Goal: Contribute content: Contribute content

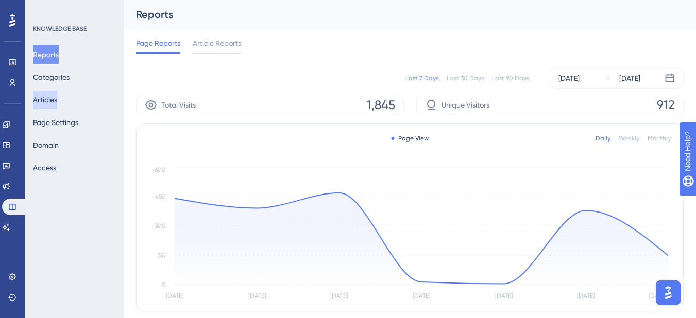
click at [57, 105] on button "Articles" at bounding box center [45, 100] width 24 height 19
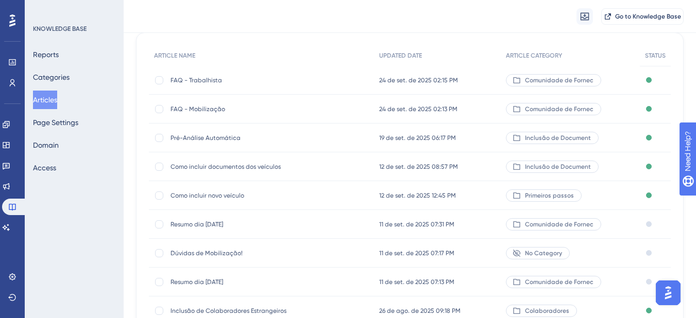
scroll to position [103, 0]
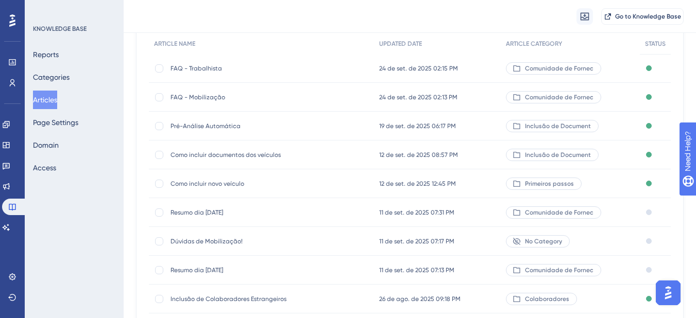
click at [219, 160] on div "Como incluir documentos dos veículos Como incluir documentos dos veículos" at bounding box center [253, 155] width 165 height 29
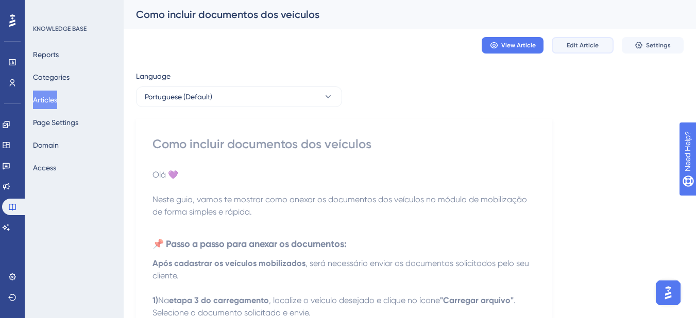
click at [571, 53] on button "Edit Article" at bounding box center [583, 45] width 62 height 16
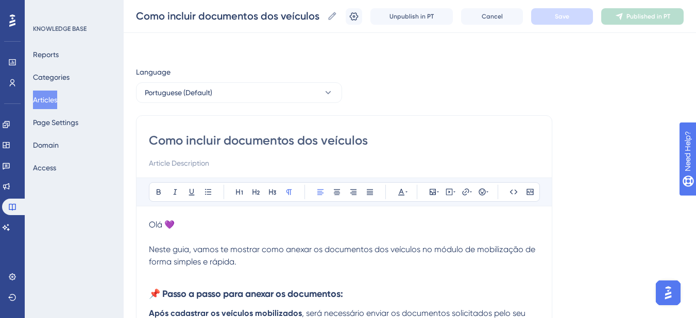
scroll to position [176, 0]
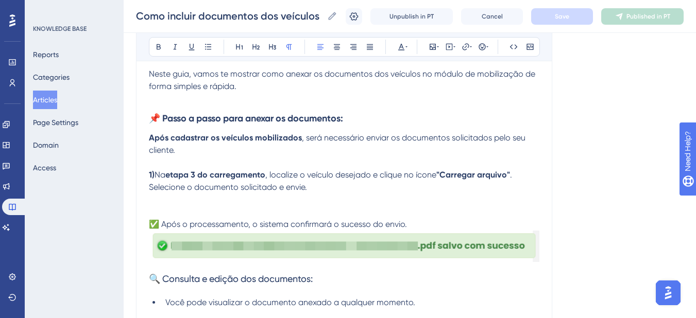
click at [301, 196] on p at bounding box center [344, 200] width 391 height 12
click at [184, 198] on p at bounding box center [344, 200] width 391 height 12
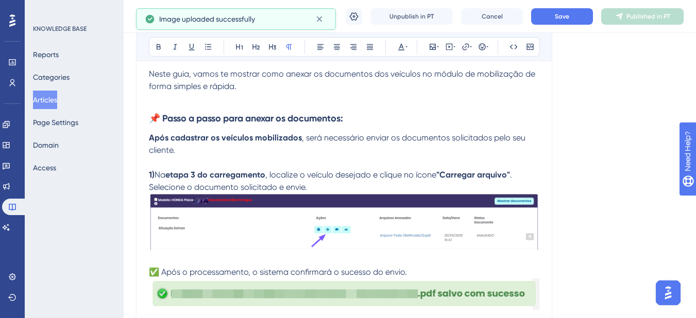
click at [582, 254] on div "Language Portuguese (Default) Como incluir documentos dos veículos Bold Italic …" at bounding box center [410, 179] width 548 height 579
click at [541, 250] on div "Como incluir documentos dos veículos Bold Italic Underline Bullet Point Heading…" at bounding box center [344, 173] width 416 height 467
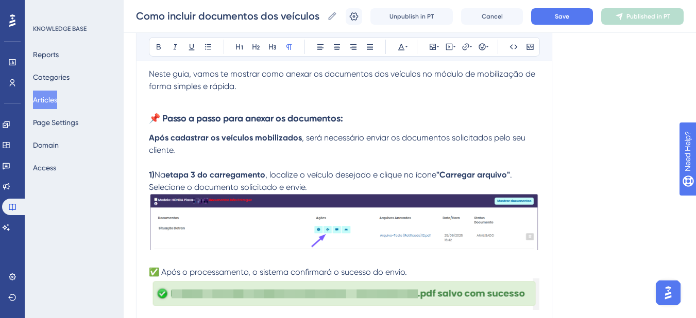
click at [150, 276] on span "✅ Após o processamento, o sistema confirmará o sucesso do envio." at bounding box center [278, 272] width 258 height 10
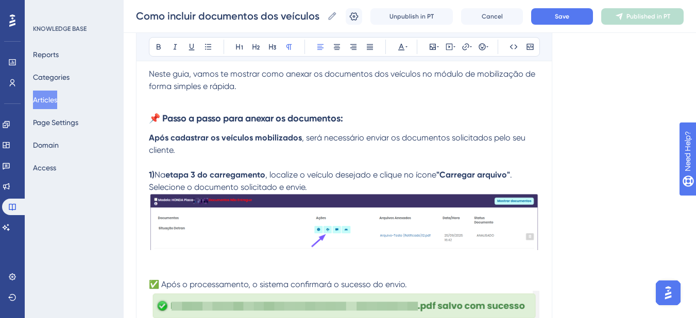
click at [155, 269] on p at bounding box center [344, 266] width 391 height 25
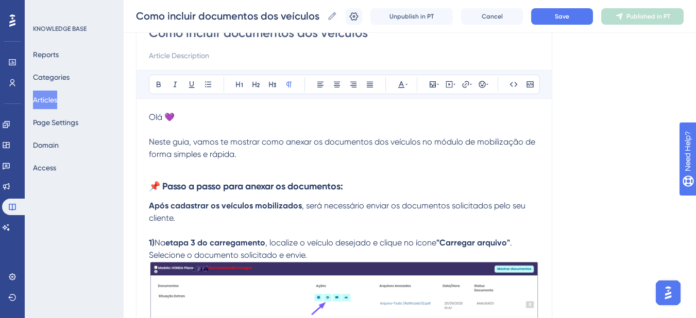
scroll to position [73, 0]
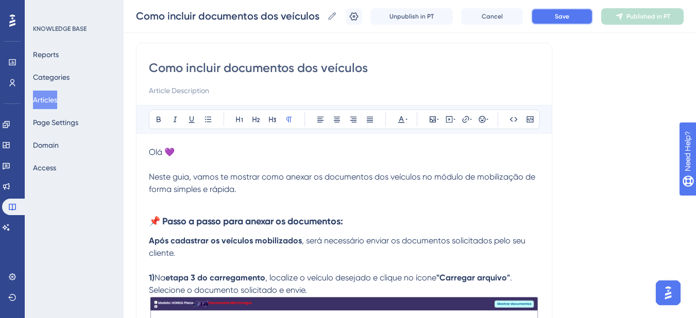
click at [562, 22] on button "Save" at bounding box center [562, 16] width 62 height 16
click at [637, 21] on button "Publish in PT" at bounding box center [642, 16] width 82 height 16
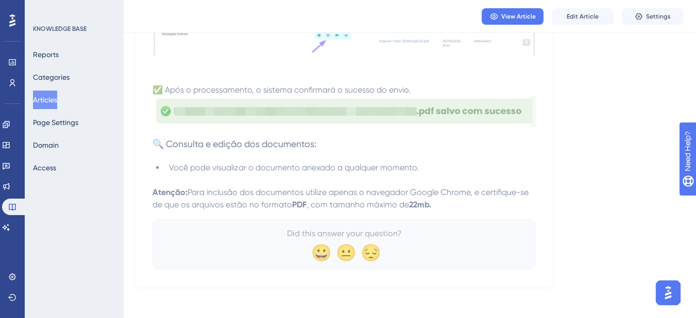
scroll to position [317, 0]
click at [443, 176] on p at bounding box center [343, 178] width 383 height 12
click at [570, 21] on button "Edit Article" at bounding box center [583, 16] width 62 height 16
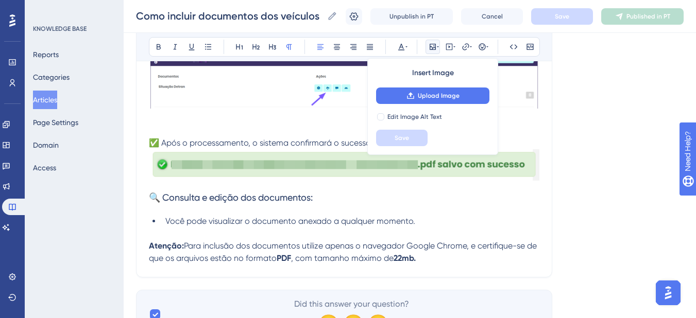
scroll to position [301, 0]
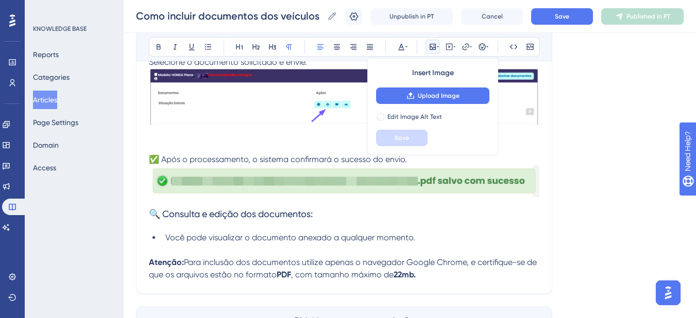
click at [418, 239] on li "Você pode visualizar o documento anexado a qualquer momento." at bounding box center [350, 238] width 378 height 12
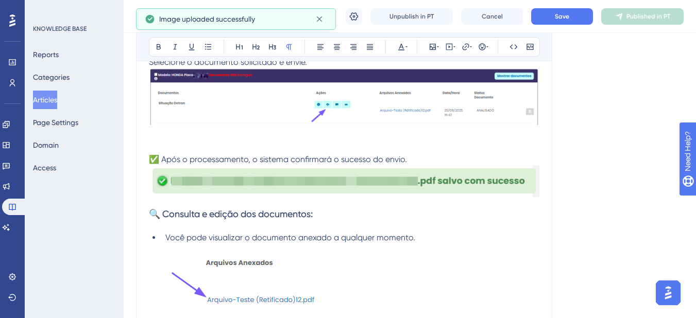
click at [357, 265] on p at bounding box center [344, 287] width 391 height 87
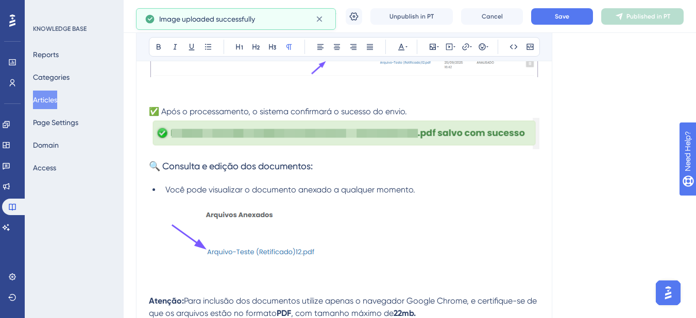
scroll to position [404, 0]
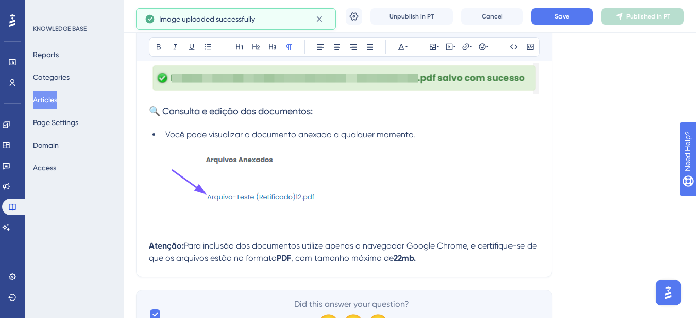
click at [324, 183] on img at bounding box center [244, 182] width 190 height 83
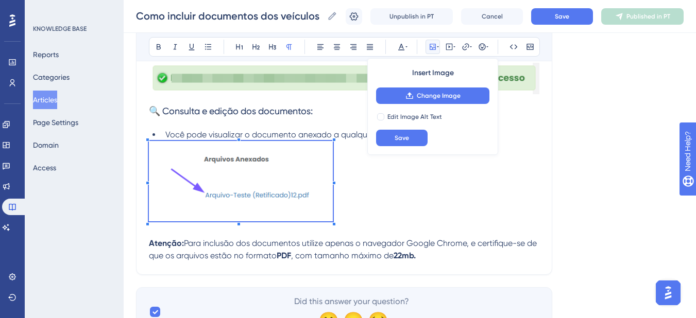
click at [331, 225] on div "Olá 💜 Neste guia, vamos te mostrar como anexar os documentos dos veículos no mó…" at bounding box center [344, 38] width 391 height 447
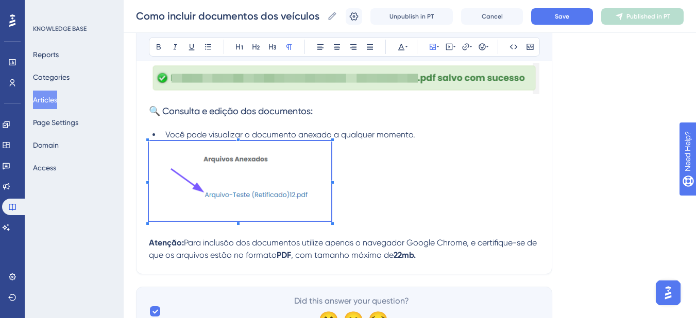
click at [386, 209] on p at bounding box center [344, 182] width 391 height 83
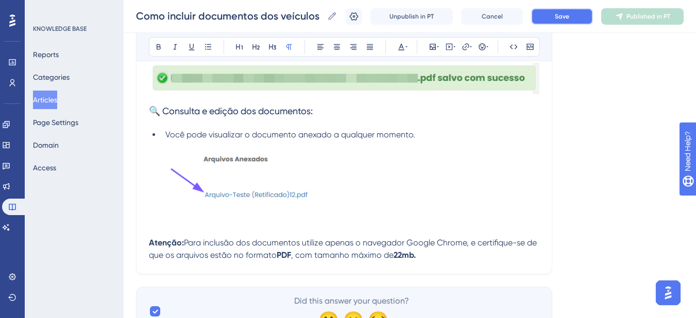
click at [569, 22] on button "Save" at bounding box center [562, 16] width 62 height 16
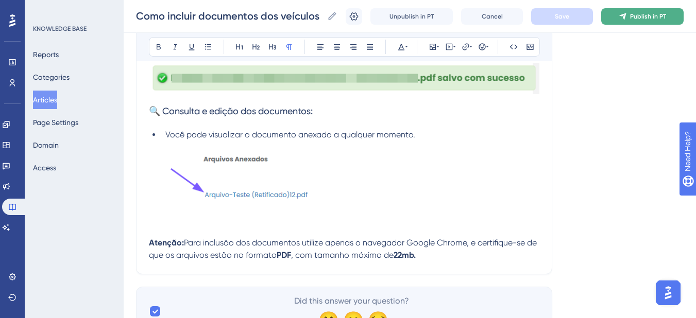
click at [637, 19] on button "Publish in PT" at bounding box center [642, 16] width 82 height 16
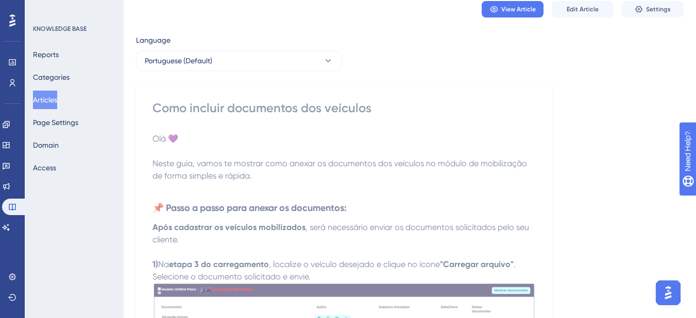
scroll to position [0, 0]
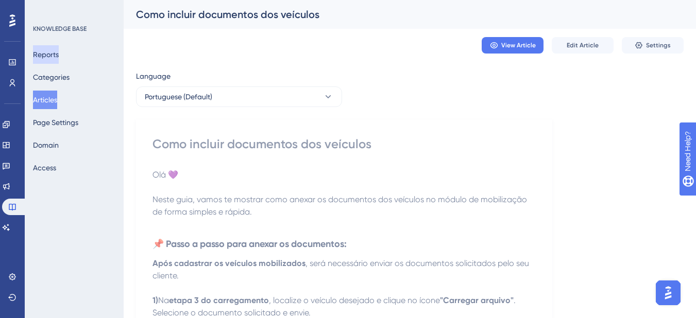
click at [59, 60] on button "Reports" at bounding box center [46, 54] width 26 height 19
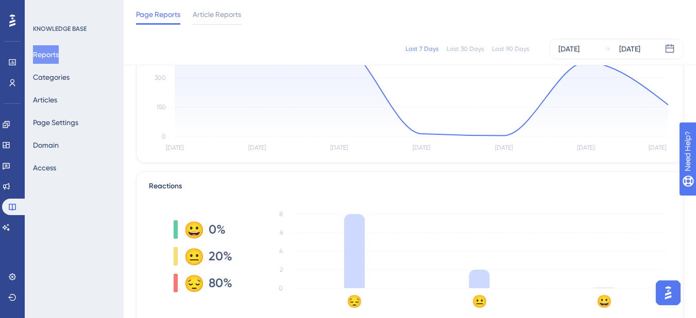
scroll to position [155, 0]
